Goal: Check status

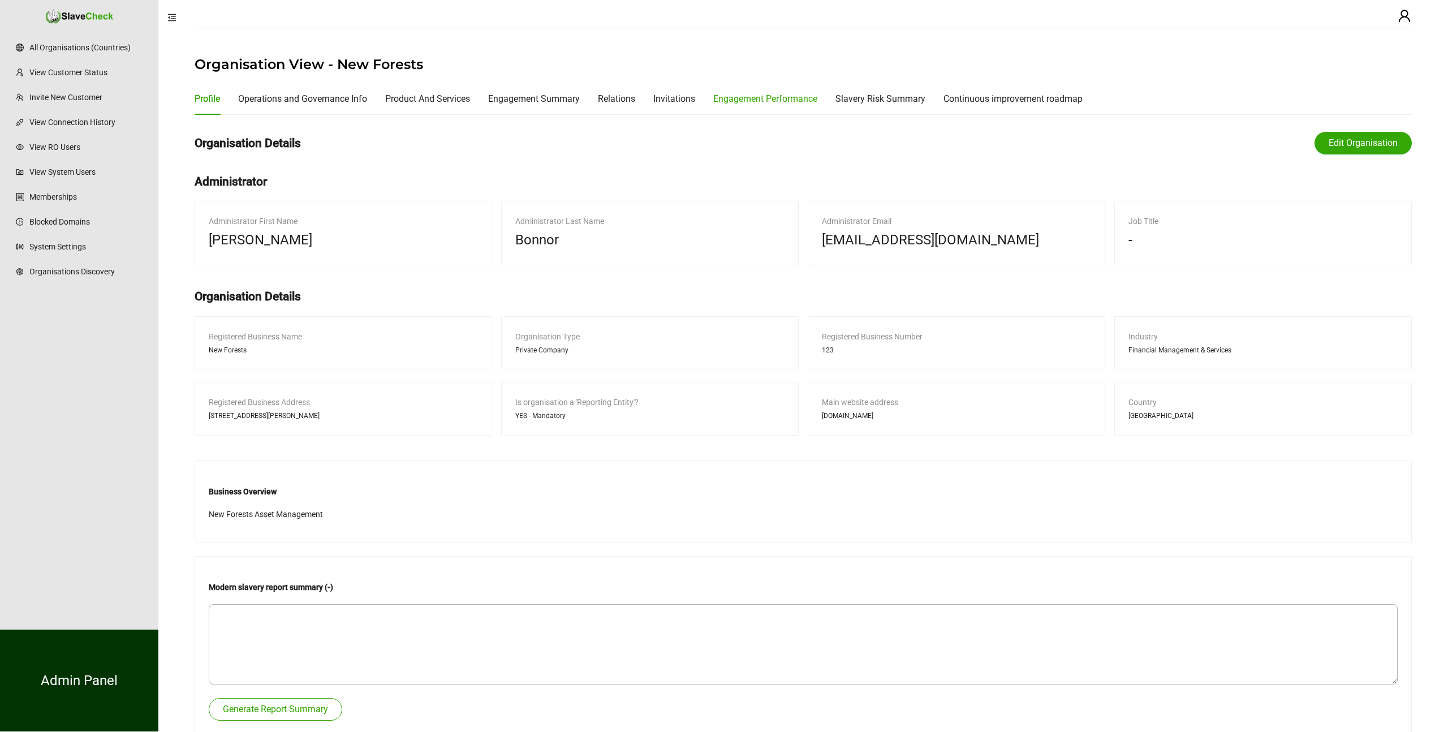
click at [790, 98] on div "Engagement Performance" at bounding box center [765, 99] width 104 height 14
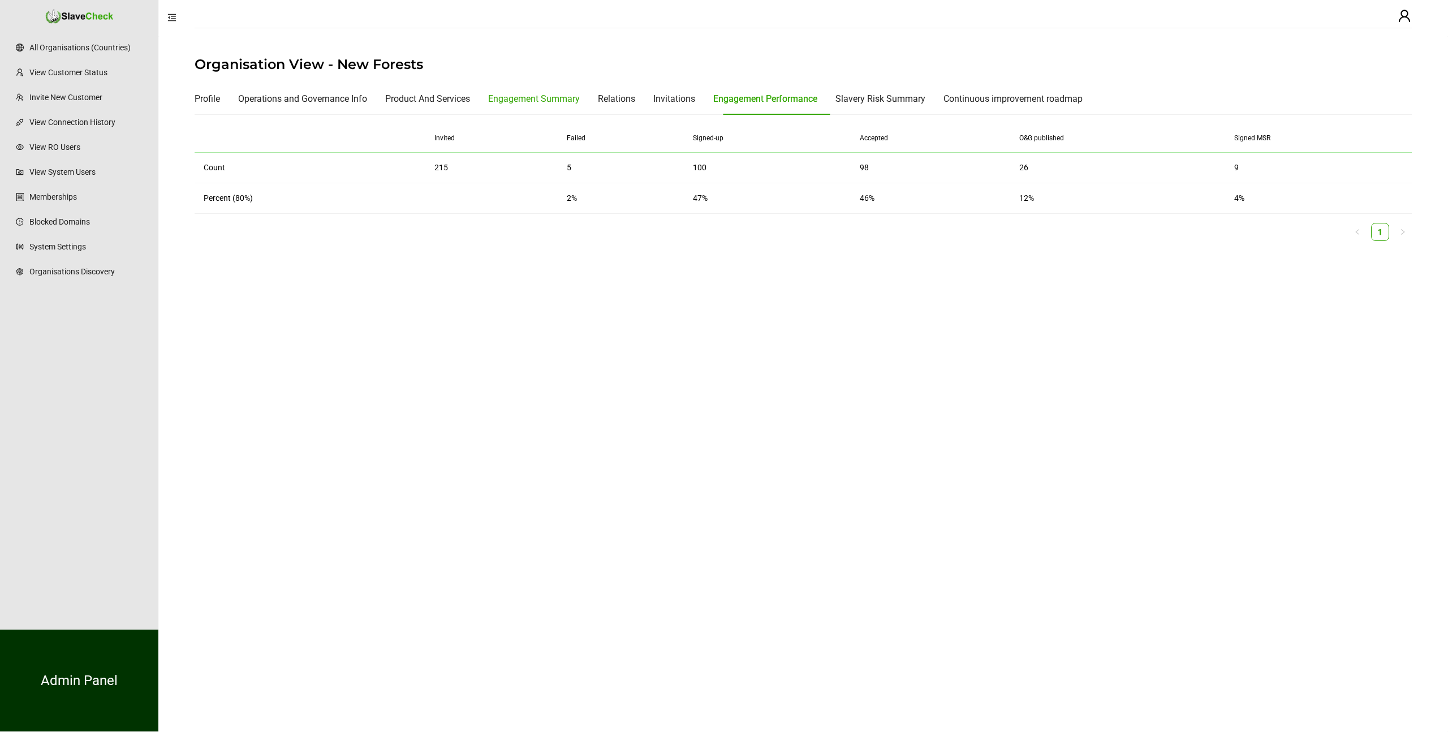
click at [537, 98] on div "Engagement Summary" at bounding box center [534, 99] width 92 height 14
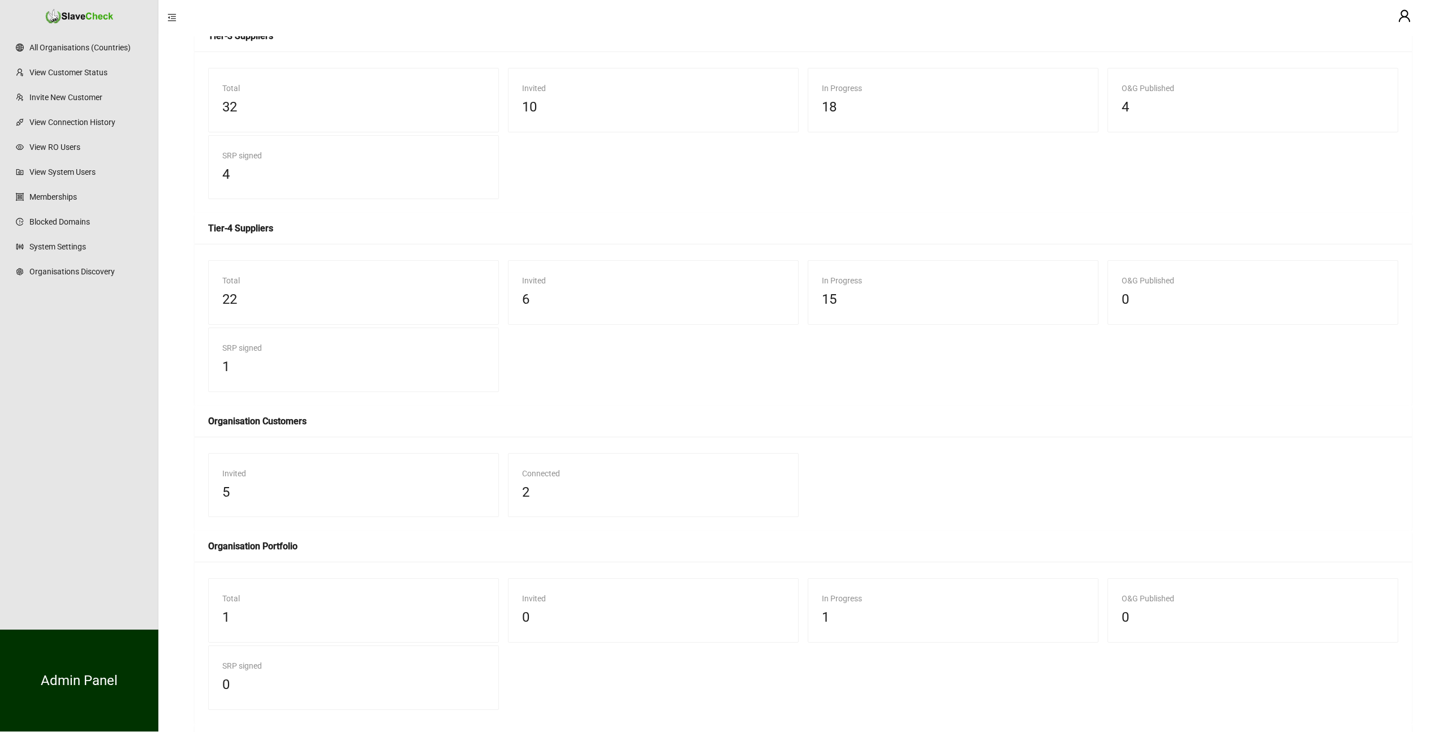
scroll to position [617, 0]
